Goal: Find contact information: Find contact information

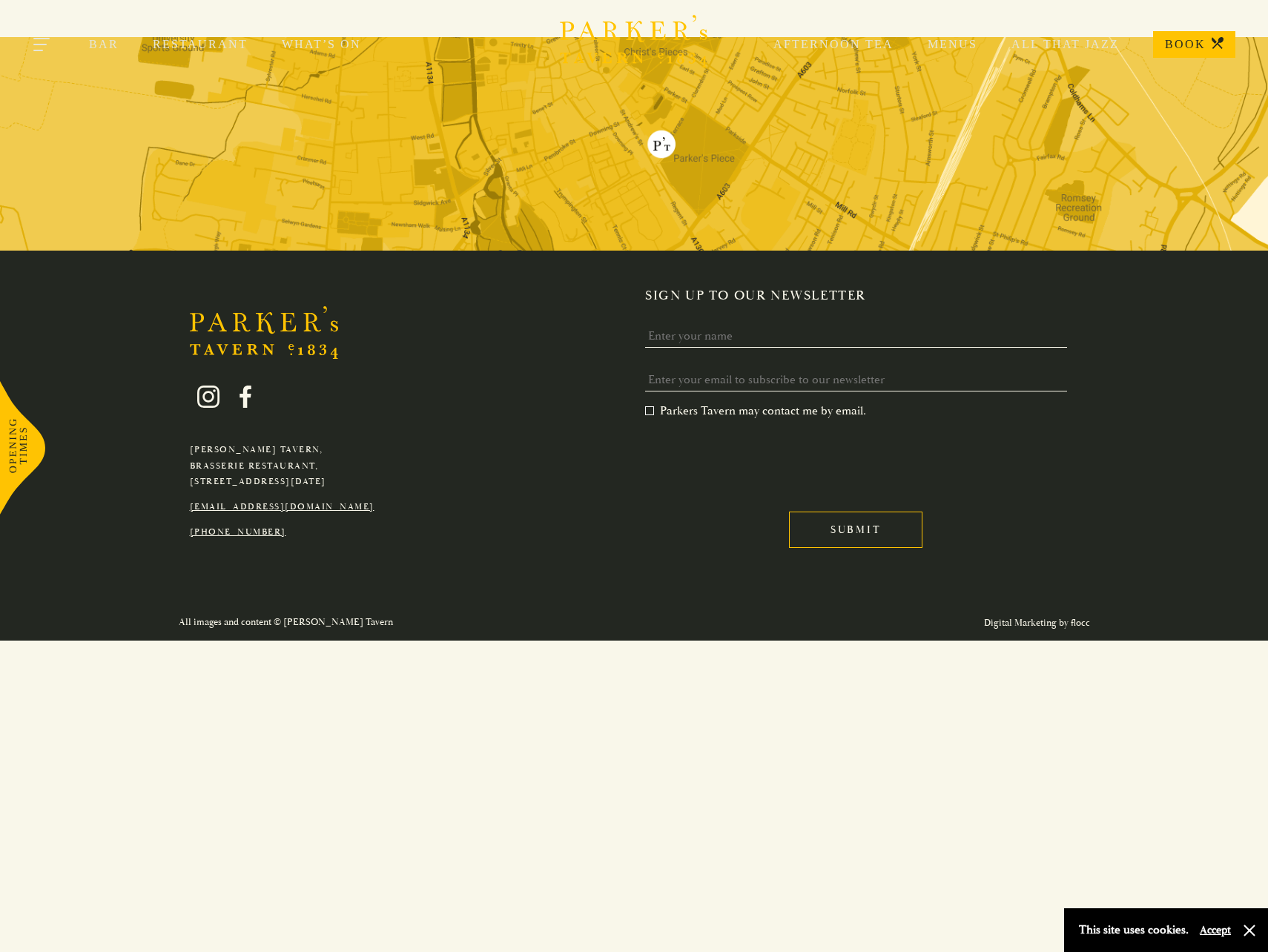
click at [51, 45] on button "Toggle navigation" at bounding box center [42, 47] width 63 height 63
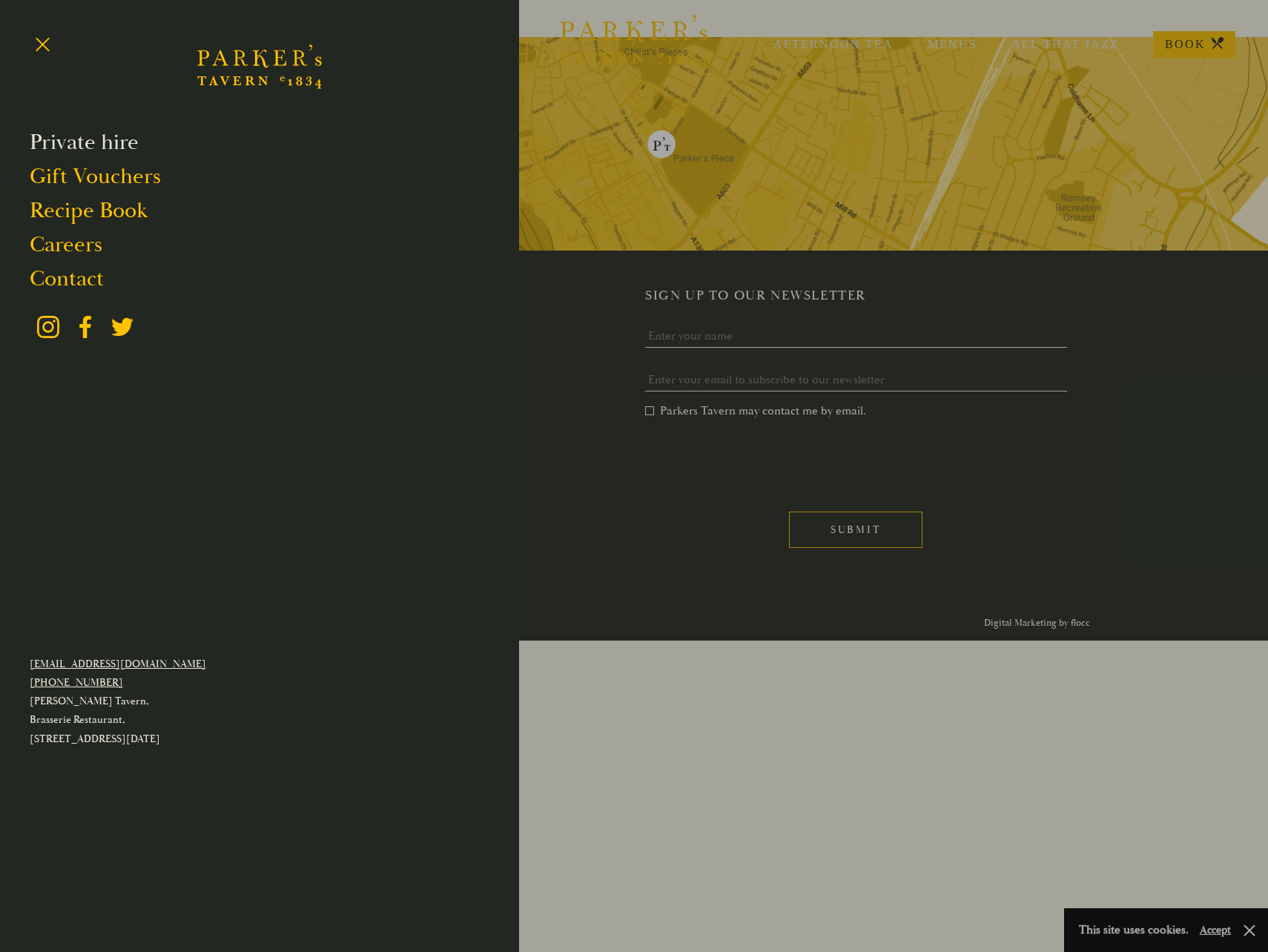
click at [62, 146] on link "Private hire" at bounding box center [84, 142] width 109 height 28
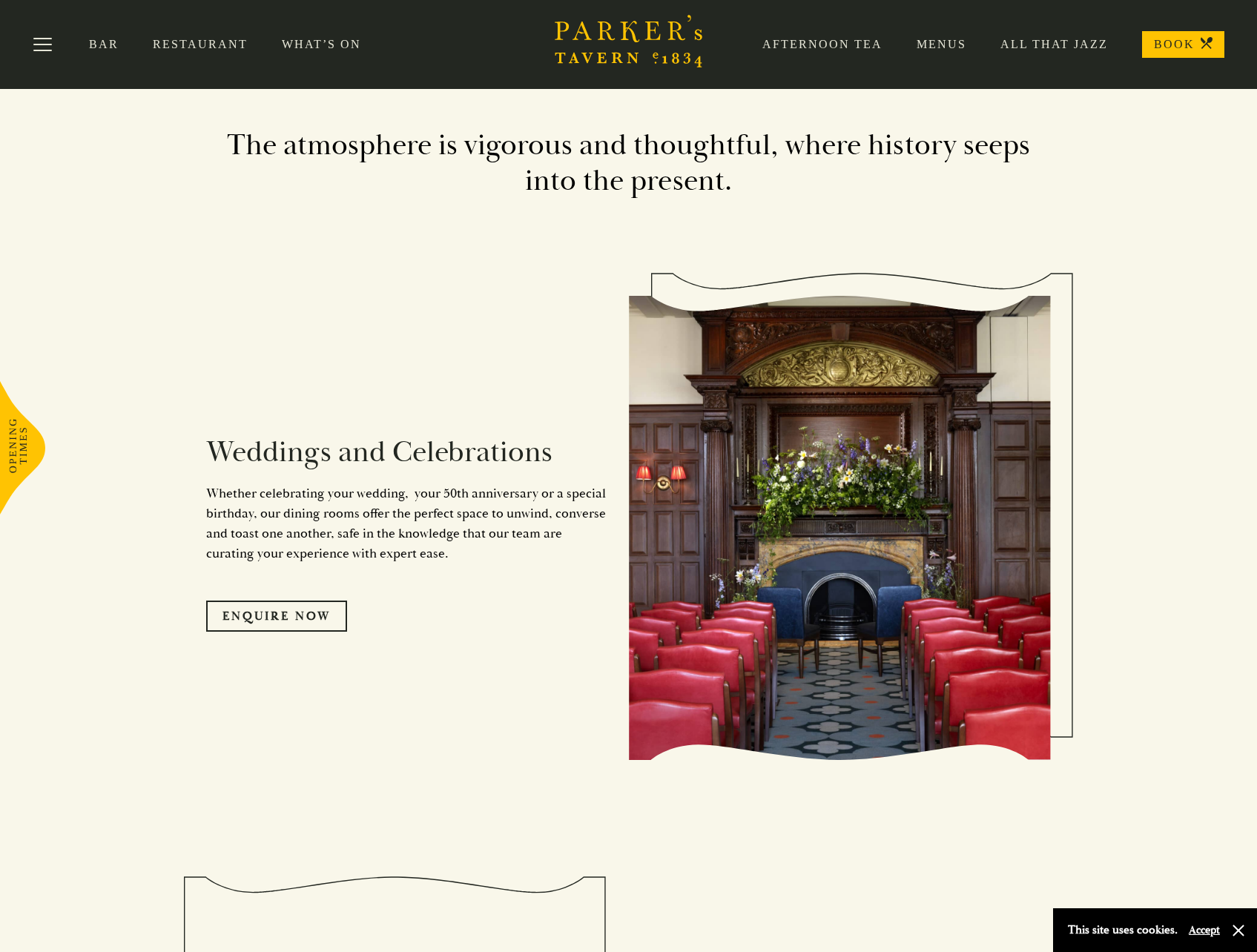
scroll to position [1186, 0]
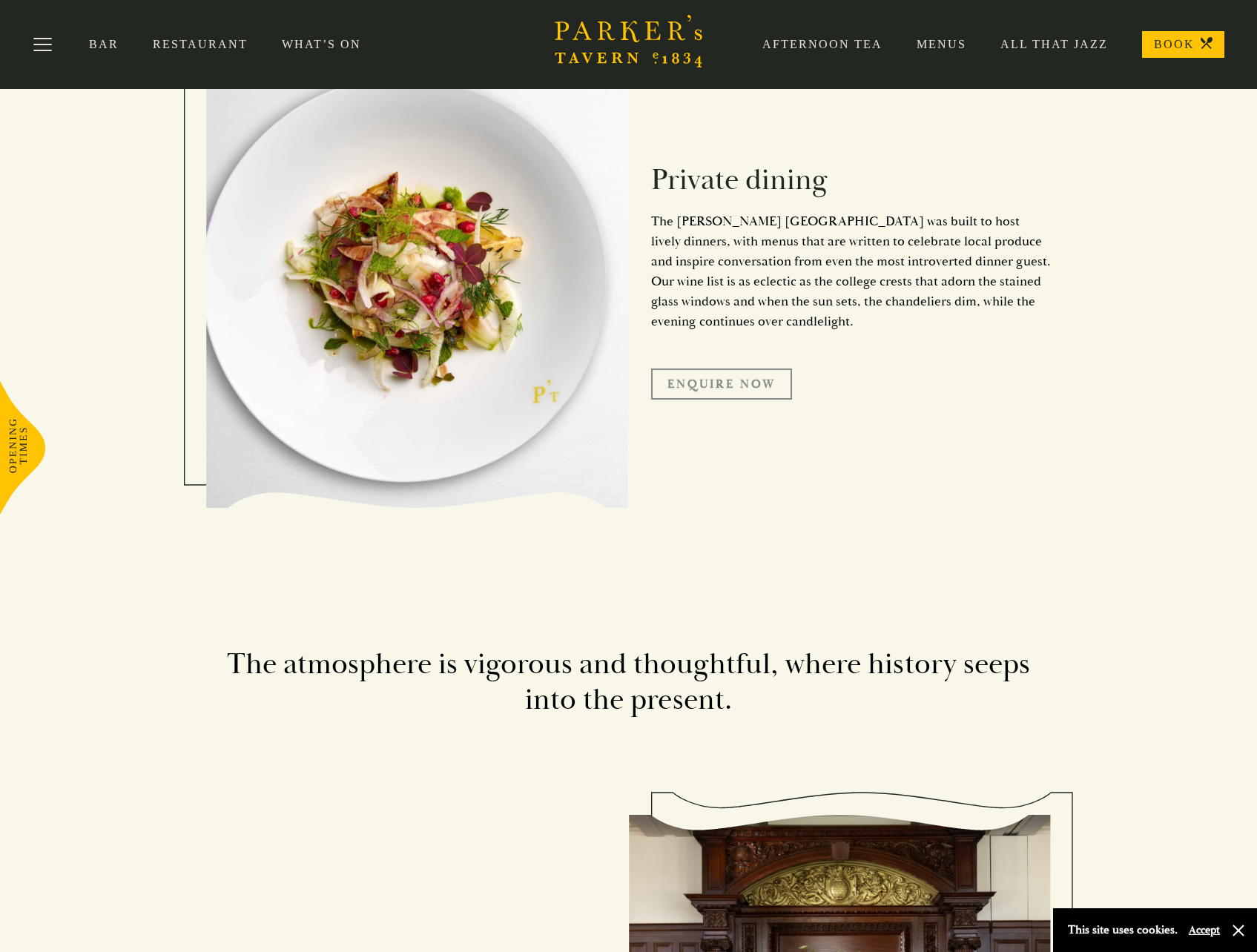
click at [720, 395] on link "Enquire Now" at bounding box center [722, 384] width 141 height 31
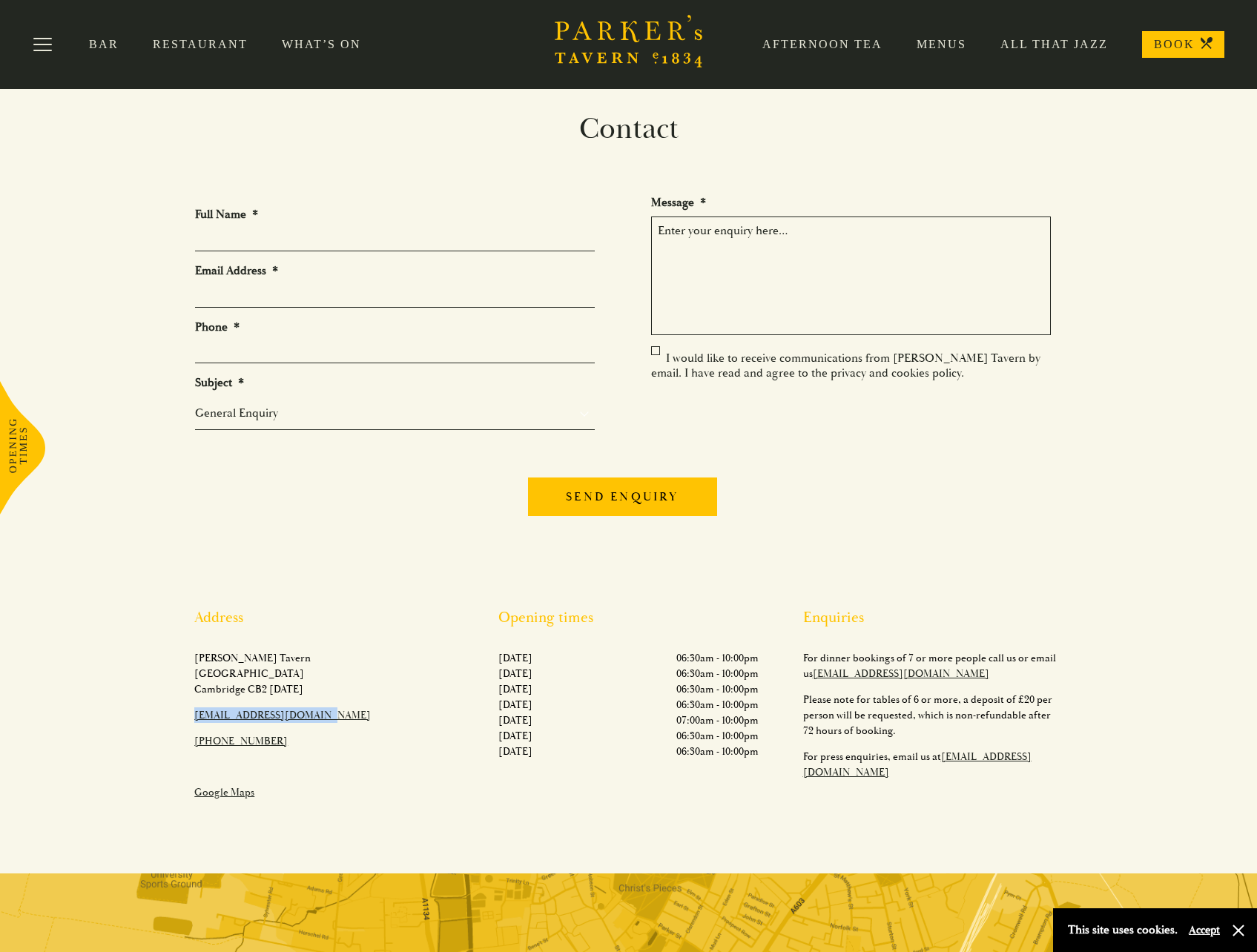
drag, startPoint x: 337, startPoint y: 719, endPoint x: 194, endPoint y: 725, distance: 143.1
click at [194, 723] on p "[EMAIL_ADDRESS][DOMAIN_NAME]" at bounding box center [324, 715] width 260 height 16
copy link "[EMAIL_ADDRESS][DOMAIN_NAME]"
